Goal: Task Accomplishment & Management: Manage account settings

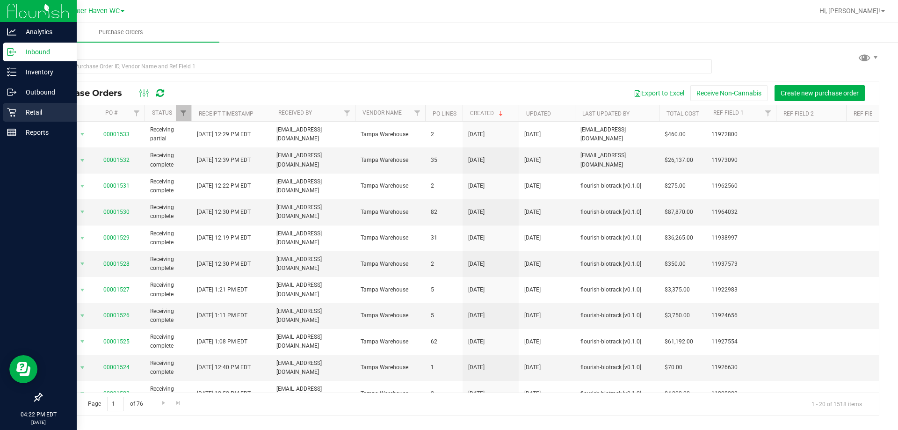
click at [13, 111] on icon at bounding box center [11, 112] width 9 height 9
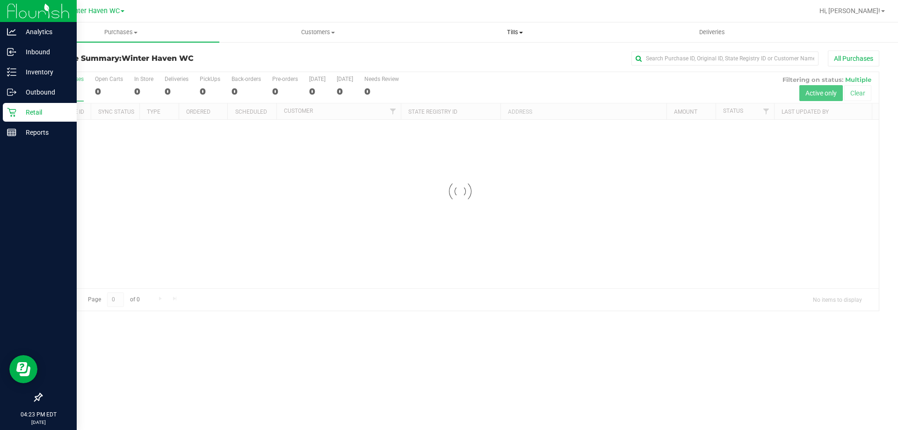
click at [513, 26] on uib-tab-heading "Tills Manage tills Reconcile e-payments" at bounding box center [515, 32] width 196 height 19
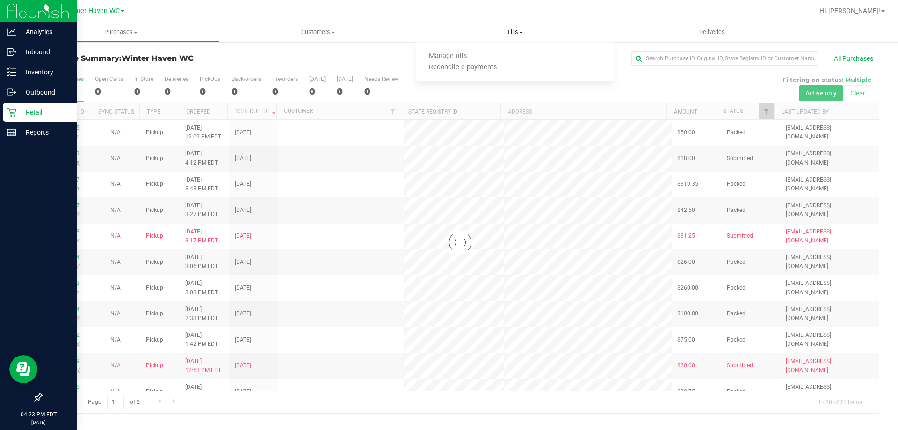
click at [511, 35] on span "Tills" at bounding box center [514, 32] width 197 height 8
click at [509, 34] on span "Tills" at bounding box center [514, 32] width 197 height 8
click at [474, 53] on span "Manage tills" at bounding box center [447, 56] width 63 height 8
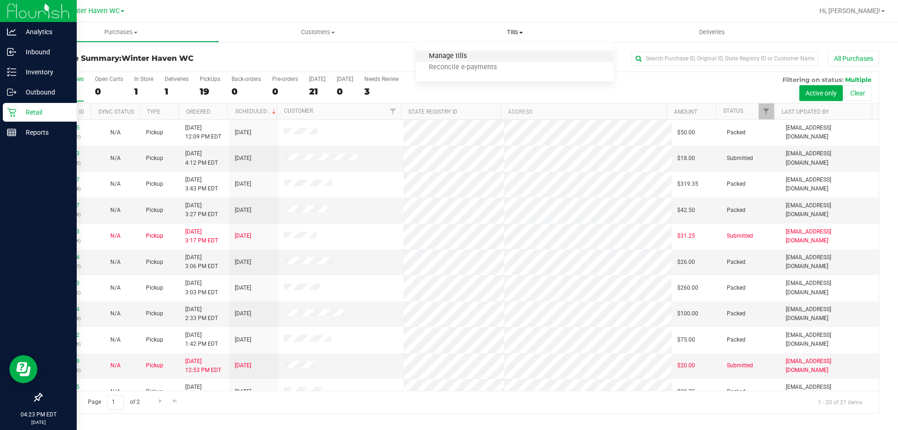
click at [461, 52] on span "Manage tills" at bounding box center [447, 56] width 63 height 8
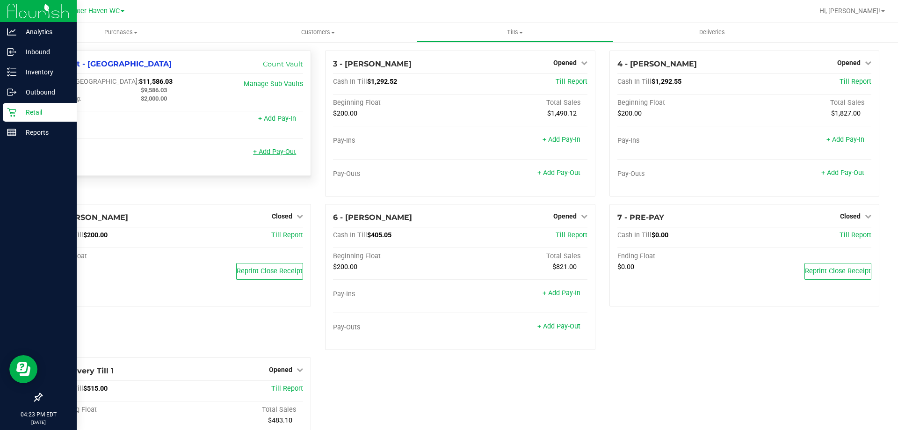
click at [281, 151] on link "+ Add Pay-Out" at bounding box center [274, 152] width 43 height 8
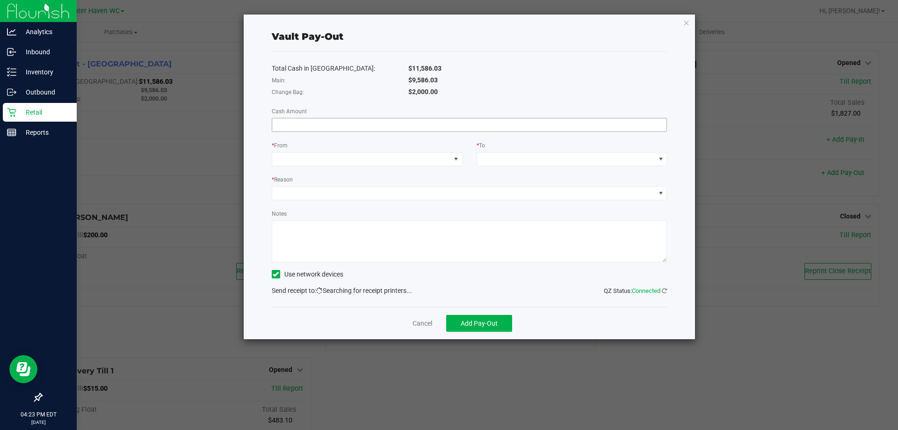
click at [333, 123] on input at bounding box center [469, 124] width 395 height 13
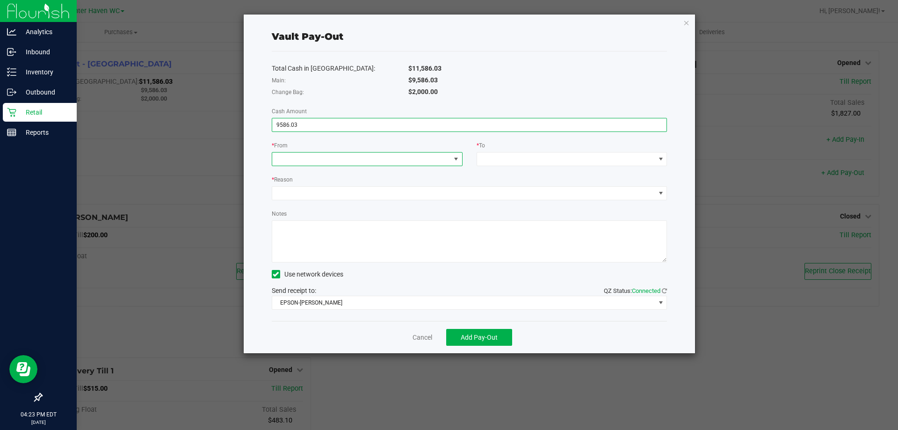
type input "$9,586.03"
drag, startPoint x: 338, startPoint y: 168, endPoint x: 339, endPoint y: 163, distance: 4.8
click at [339, 165] on div "Total Cash in Vault: $11,586.03 Main: $9,586.03 Change Bag: $2,000.00 Cash Amou…" at bounding box center [470, 185] width 396 height 269
click at [339, 161] on span at bounding box center [361, 158] width 178 height 13
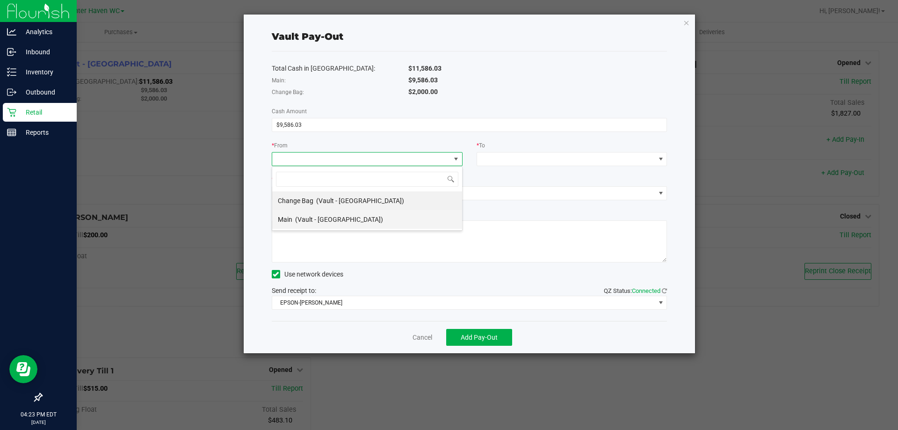
click at [336, 216] on span "(Vault - Winter Haven)" at bounding box center [339, 219] width 88 height 7
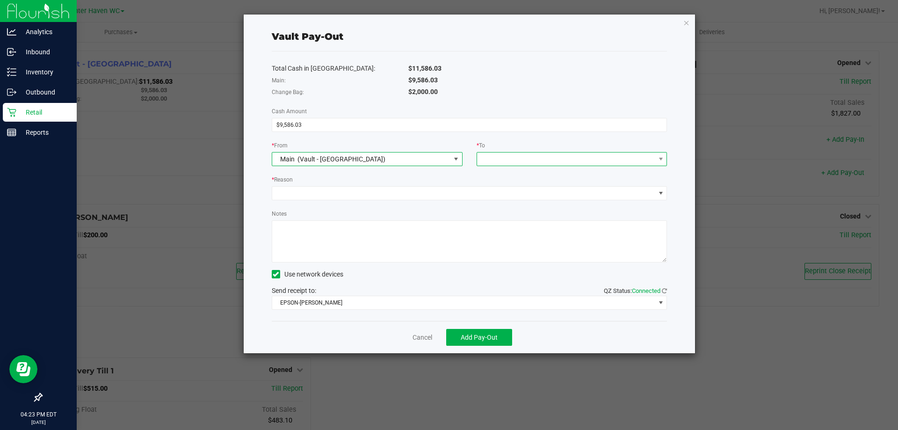
click at [507, 161] on span at bounding box center [566, 158] width 178 height 13
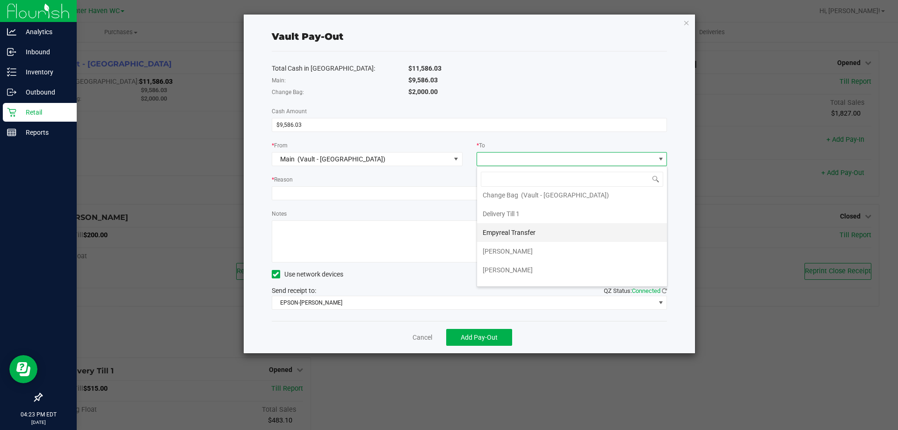
scroll to position [37, 0]
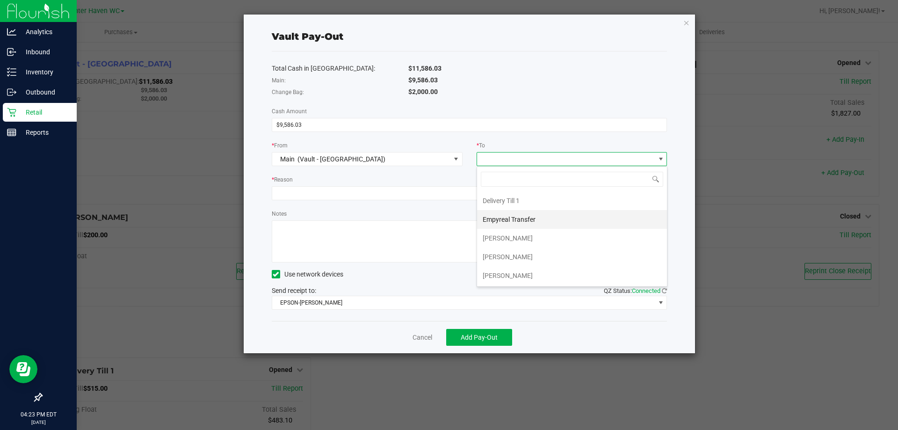
click at [511, 222] on span "Empyreal Transfer" at bounding box center [509, 219] width 53 height 7
click at [378, 176] on div "* Reason" at bounding box center [470, 180] width 396 height 12
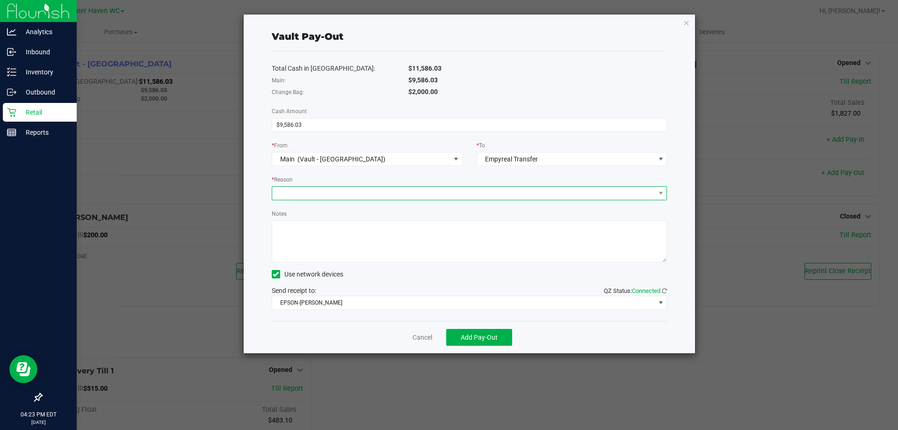
click at [387, 193] on span at bounding box center [463, 193] width 383 height 13
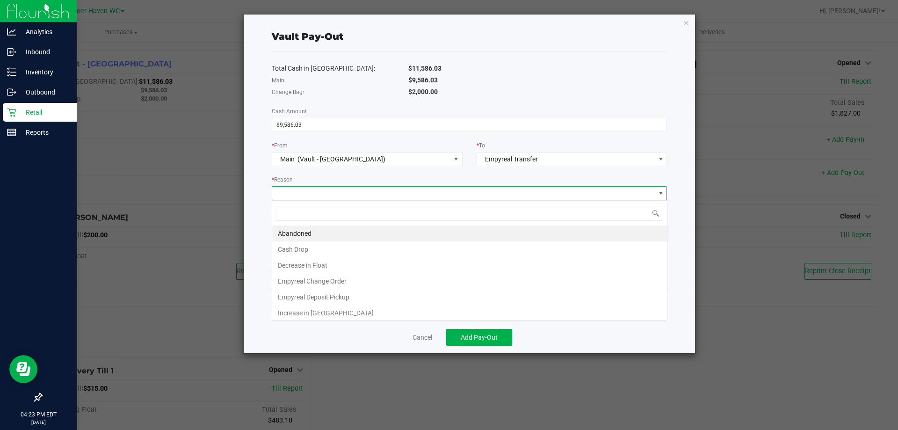
scroll to position [14, 395]
click at [337, 297] on li "Empyreal Deposit Pickup" at bounding box center [469, 297] width 395 height 16
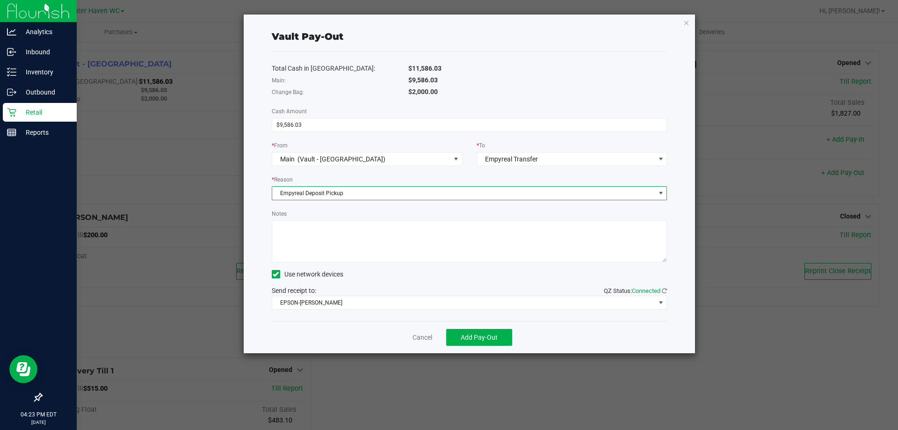
click at [336, 237] on textarea "Notes" at bounding box center [470, 241] width 396 height 42
type textarea "Seal #3001, #3002 & #3003"
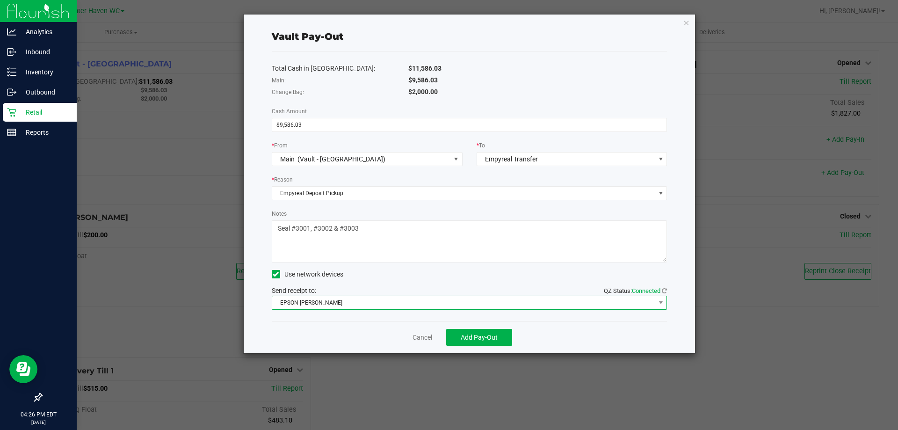
click at [447, 307] on span "EPSON-JAMES BUCHANAN" at bounding box center [463, 302] width 383 height 13
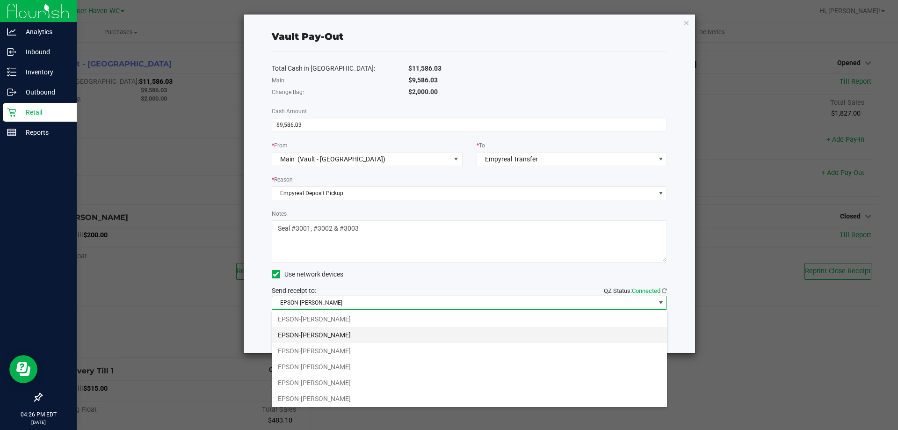
scroll to position [50, 0]
click at [337, 336] on li "EPSON-JAMES-MADISON" at bounding box center [469, 333] width 395 height 16
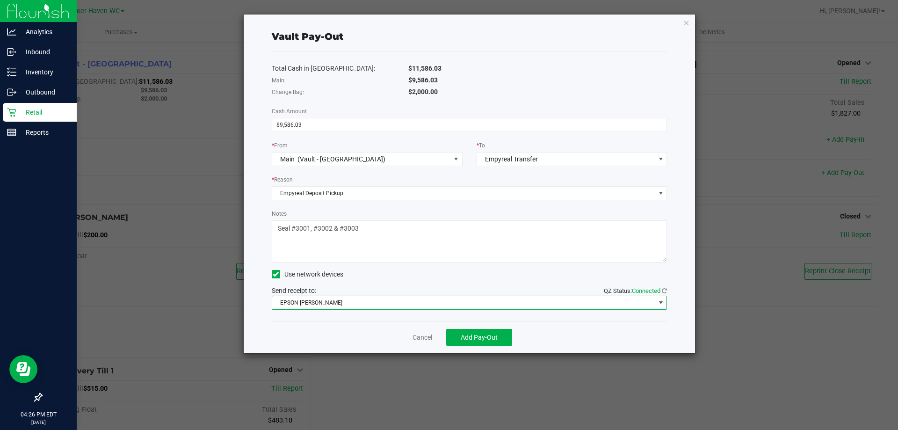
click at [337, 336] on div "Cancel Add Pay-Out" at bounding box center [470, 337] width 396 height 32
click at [454, 335] on button "Add Pay-Out" at bounding box center [479, 337] width 66 height 17
click at [440, 319] on div "Total Cash in Vault: $11,586.03 Main: $9,586.03 Change Bag: $2,000.00 Cash Amou…" at bounding box center [470, 185] width 396 height 269
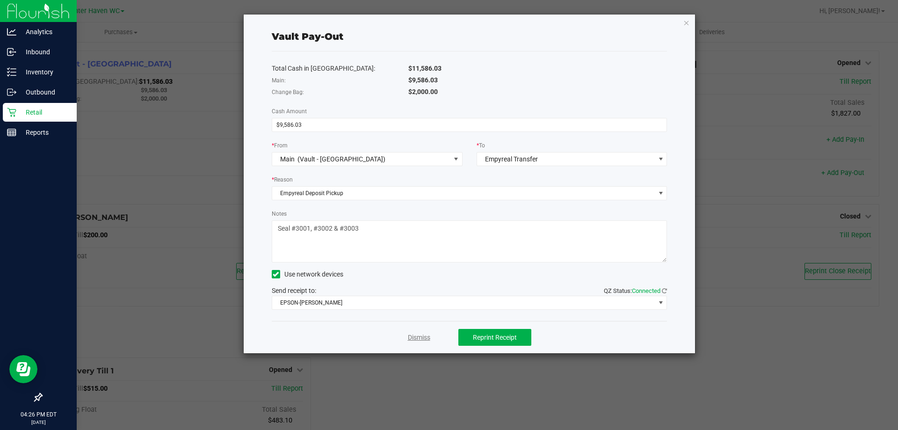
click at [428, 336] on link "Dismiss" at bounding box center [419, 337] width 22 height 10
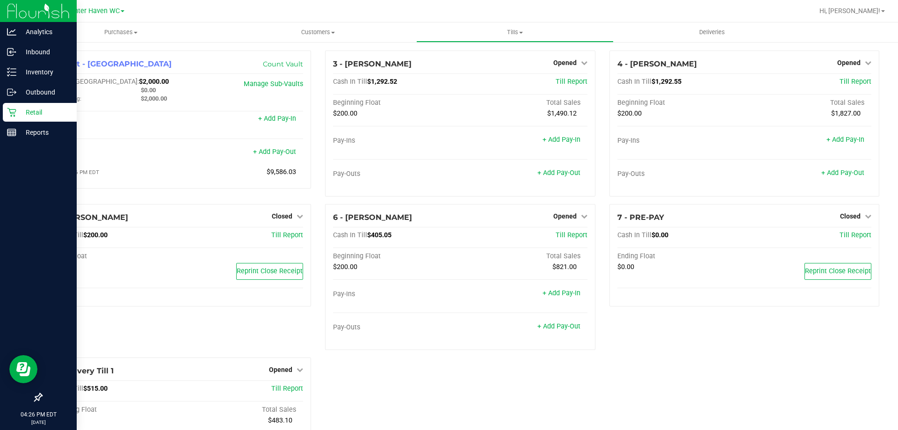
click at [301, 192] on div "1 - Vault - Winter Haven Count Vault Cash In Vault: $2,000.00 Main: $0.00 Chang…" at bounding box center [176, 126] width 284 height 153
click at [301, 197] on div "1 - Vault - Winter Haven Count Vault Cash In Vault: $2,000.00 Main: $0.00 Chang…" at bounding box center [176, 126] width 284 height 153
